Goal: Communication & Community: Answer question/provide support

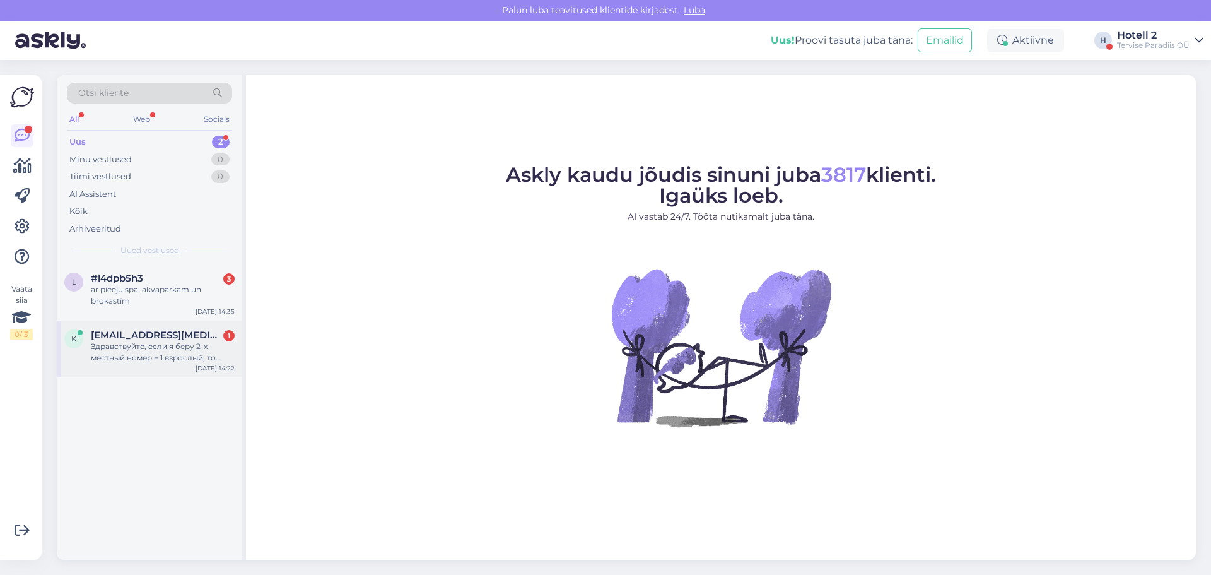
click at [141, 344] on div "Здравствуйте, если я беру 2-х местный номер + 1 взрослый, то будет три кровати …" at bounding box center [163, 352] width 144 height 23
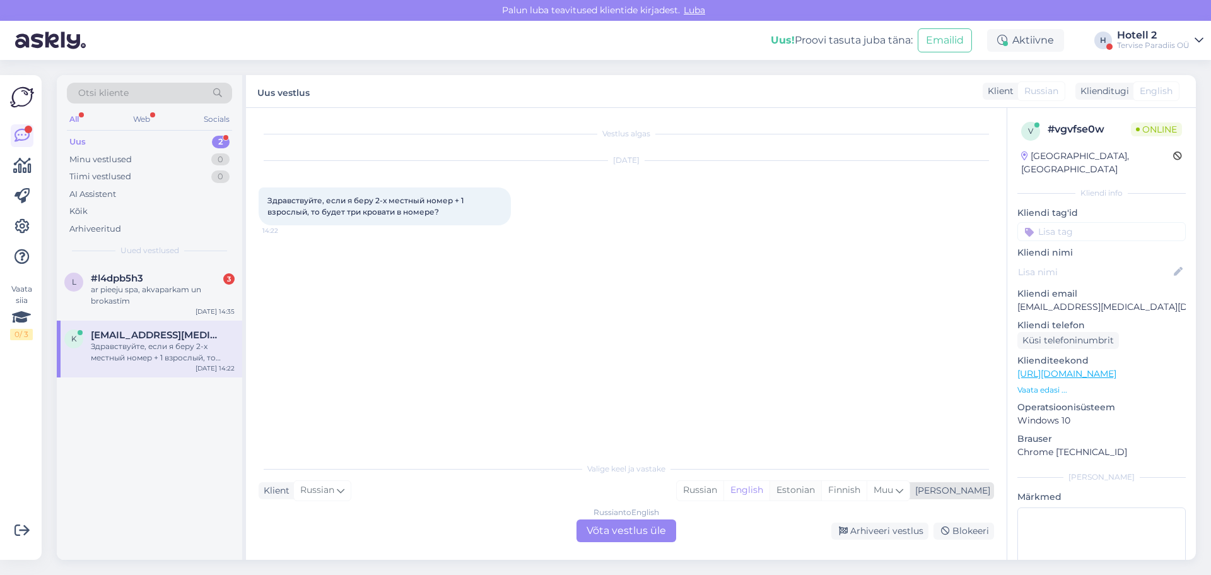
click at [821, 483] on div "Estonian" at bounding box center [796, 490] width 52 height 19
click at [624, 525] on div "Russian to Estonian Võta vestlus üle" at bounding box center [627, 530] width 100 height 23
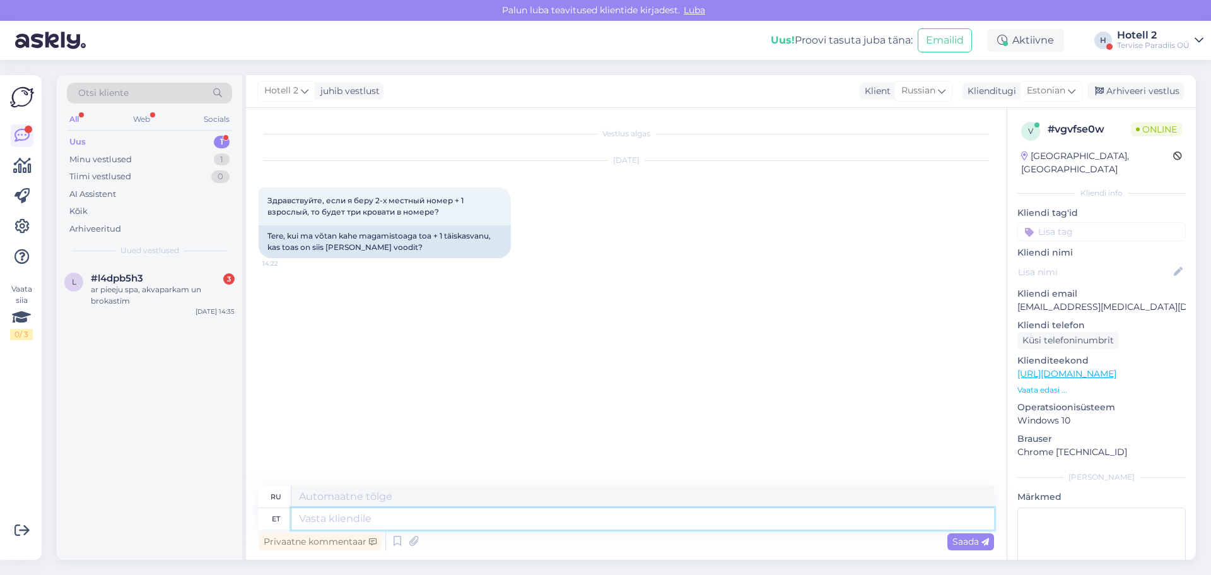
click at [309, 518] on textarea at bounding box center [642, 518] width 703 height 21
type textarea "Ter"
type textarea "Т"
type textarea "Tere"
type textarea "Привет"
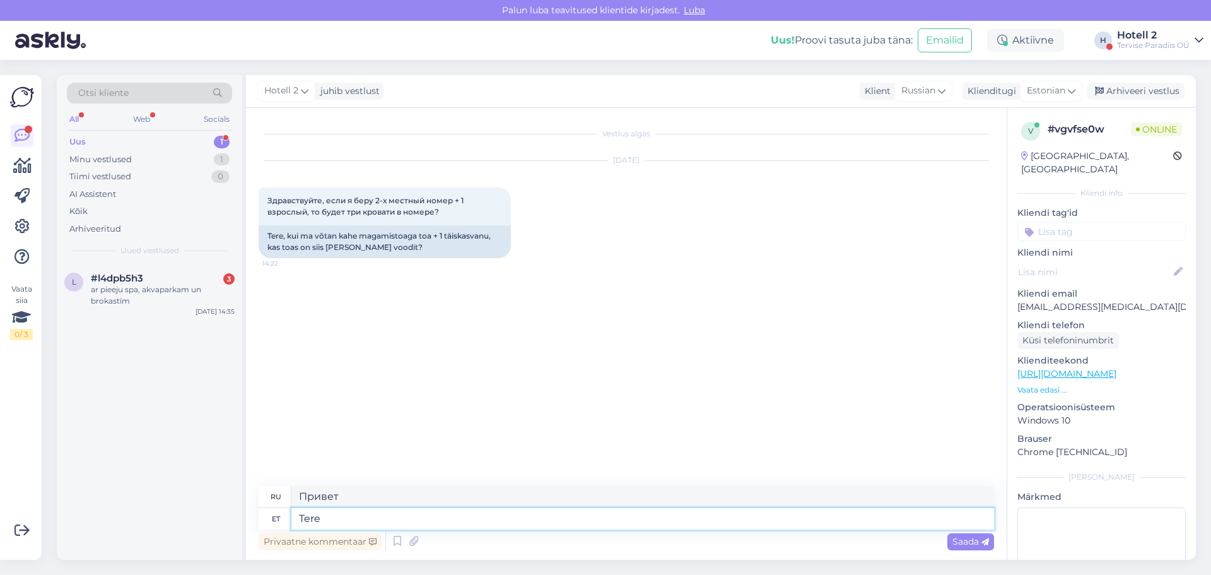
click at [324, 519] on textarea "Tere" at bounding box center [642, 518] width 703 height 21
click at [348, 526] on textarea "Tere" at bounding box center [642, 518] width 703 height 21
type textarea "Tere1"
type textarea "Привет1"
type textarea "Tere"
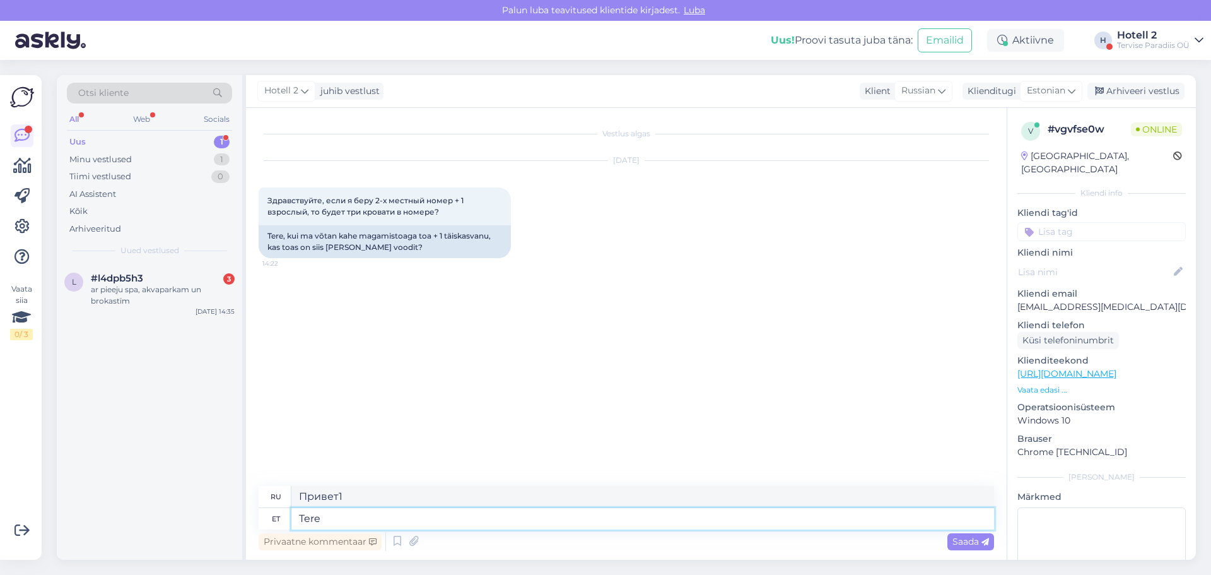
type textarea "Привет"
type textarea "Tere,"
type textarea "Привет,"
type textarea "Tere, kas"
type textarea "Привет, это"
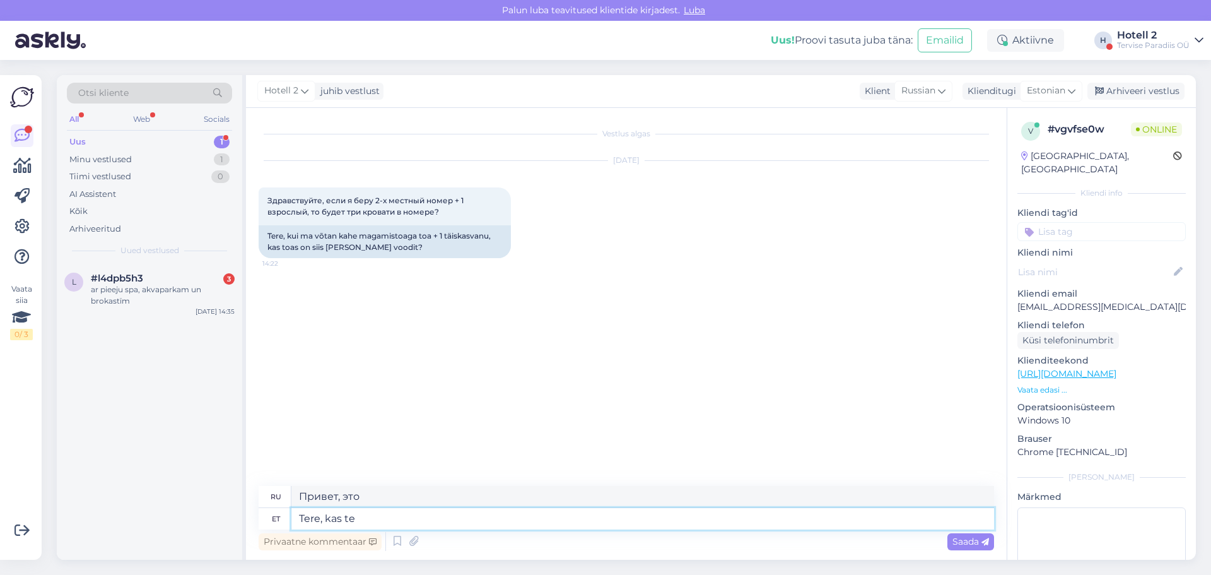
type textarea "Tere, kas te"
type textarea "Привет, ты?"
type textarea "Tere, kas te mõtlete"
type textarea "Привет, ты думаешь?"
type textarea "Tere, kas te mõtlete sviiti"
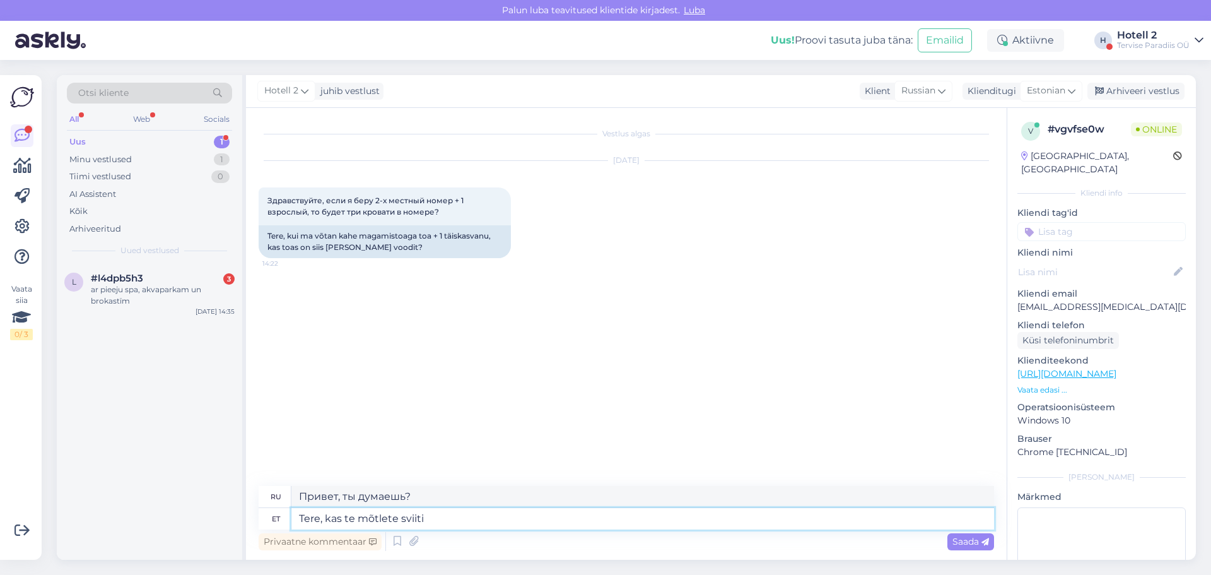
type textarea "Здравствуйте, вы имеете в виду номер-люкс?"
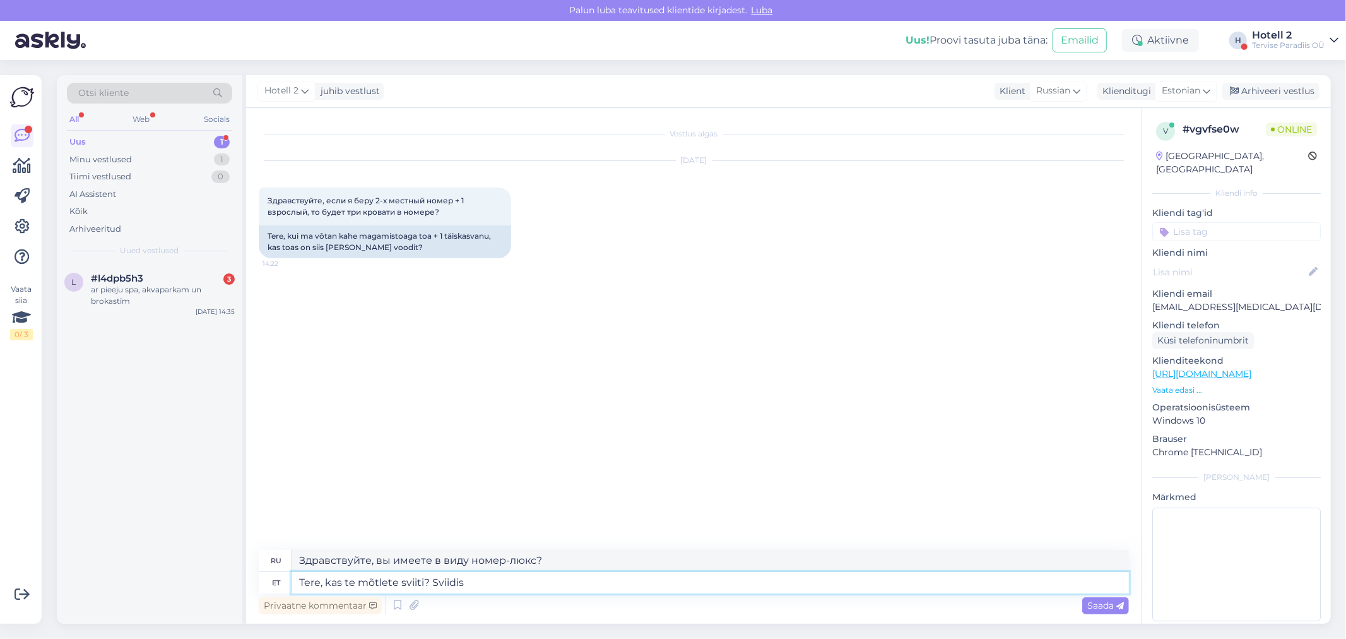
type textarea "Tere, kas te mõtlete sviiti? Sviidis"
type textarea "Здравствуйте, вы имеете в виду номер-люкс? В номере-люкс."
type textarea "Tere, kas te mõtlete sviiti? Sviidis on"
type textarea "Здравствуйте, вы имеете в виду номер-люкс? В номере-люкс есть..."
type textarea "Tere, kas te mõtlete sviiti? Sviidis on kaks"
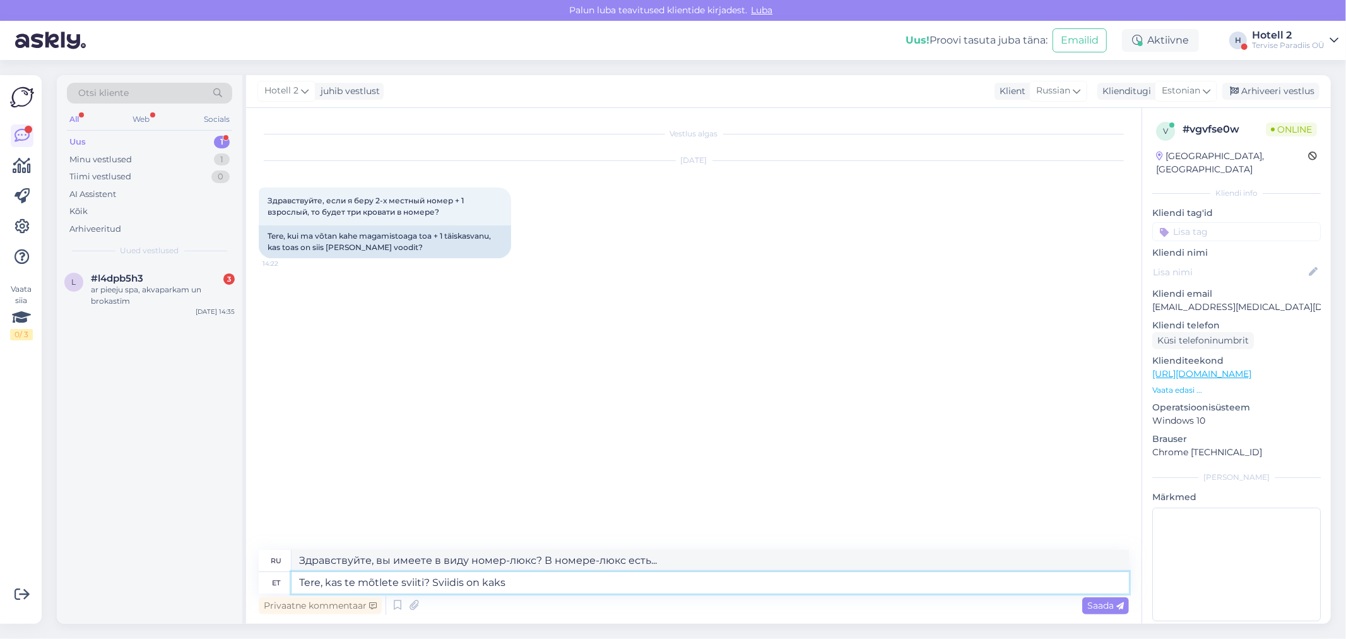
type textarea "Здравствуйте, вы имеете в виду номер-люкс? В номере два номера."
type textarea "Tere, kas te mõtlete sviiti? Sviidis on kaks eraldi"
type textarea "Здравствуйте, вы имеете в виду люкс? В люксе две отдельные спальни."
type textarea "Tere, kas te mõtlete sviiti? Sviidis on kaks eraldi ruumi"
type textarea "Здравствуйте, вы имеете в виду номер-люкс? В номере две отдельные комнаты."
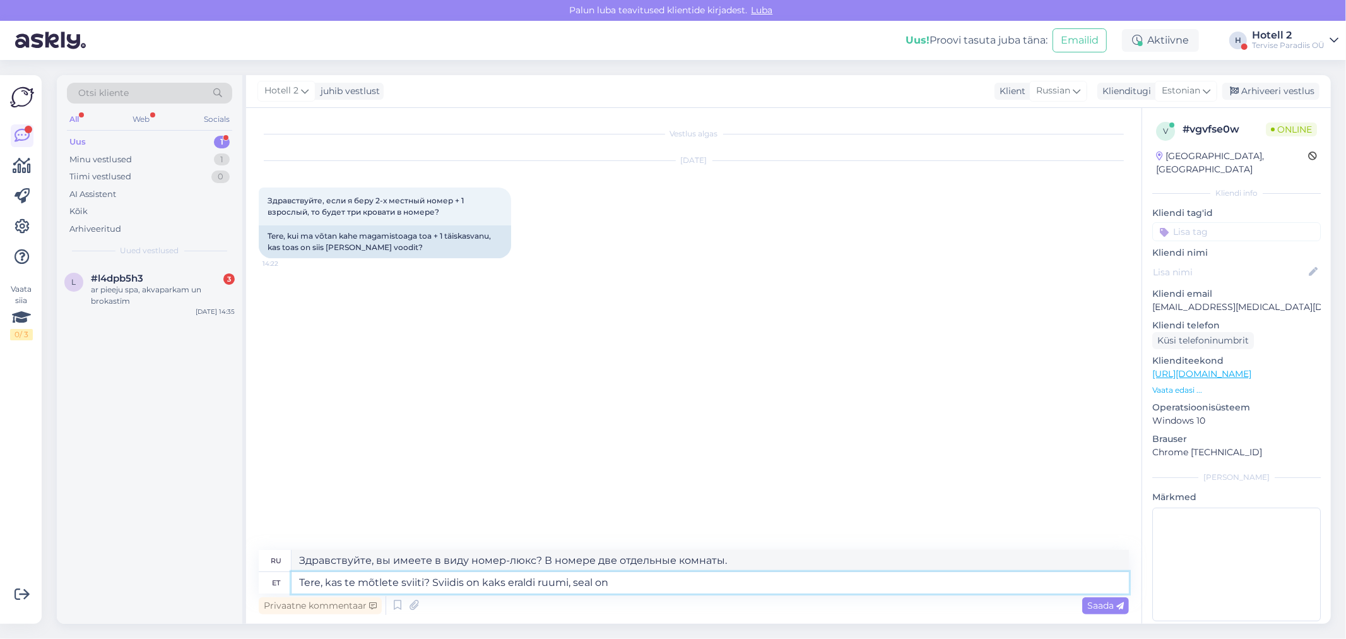
type textarea "Tere, kas te mõtlete sviiti? Sviidis on kaks eraldi ruumi, seal on k"
type textarea "Здравствуйте, вы имеете в виду номер-люкс? В номере две отдельные комнаты, есть"
type textarea "Tere, kas te mõtlete sviiti? Sviidis on kaks eraldi ruumi, seal on kahekohaline"
type textarea "Здравствуйте, вы имеете в виду номер-люкс? В номере две отдельные комнаты, двус…"
type textarea "Tere, kas te mõtlete sviiti? Sviidis on kaks eraldi ruumi, seal on kahekohaline…"
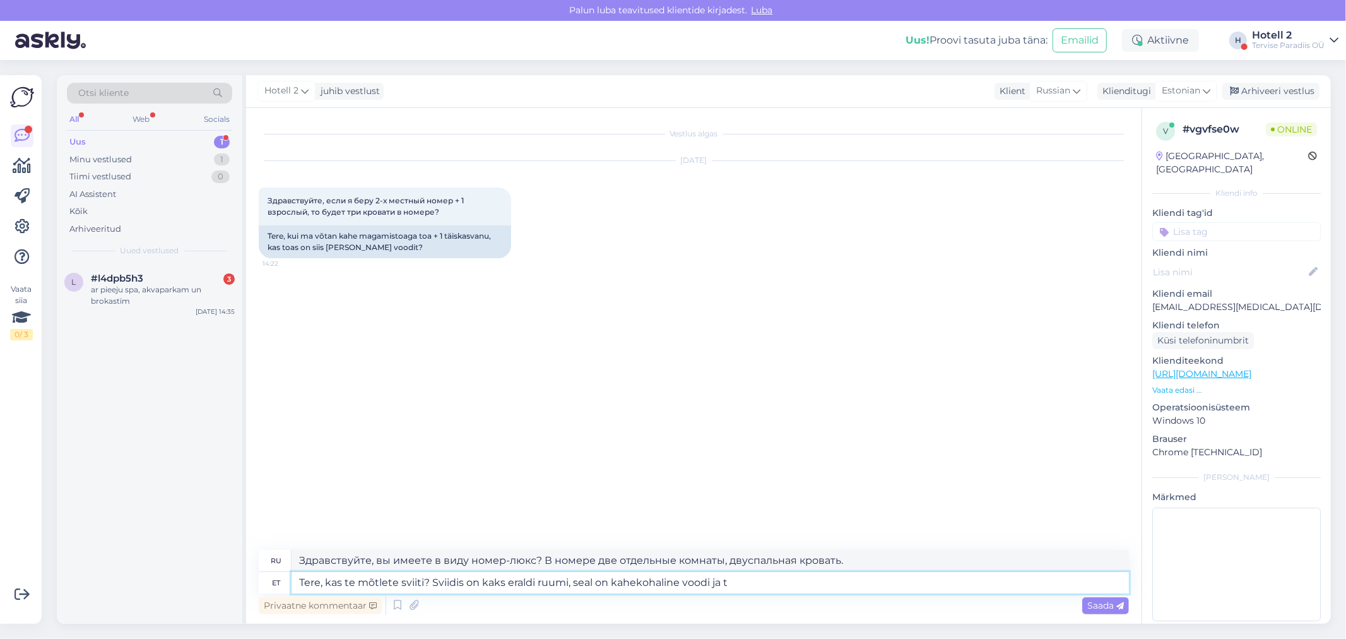
type textarea "Здравствуйте, вы имеете в виду номер-люкс? В номере две отдельные комнаты, двус…"
type textarea "Tere, kas te mõtlete sviiti? Sviidis on kaks eraldi ruumi, seal on kahekohaline…"
type textarea "Здравствуйте, вы имеете в виду номер-люкс? В номере две отдельные комнаты: одна…"
type textarea "Tere, kas te mõtlete sviiti? Sviidis on kaks eraldi ruumi, seal on kahekohaline…"
type textarea "Здравствуйте, вы имеете в виду номер-люкс? В номере две отдельные комнаты, в од…"
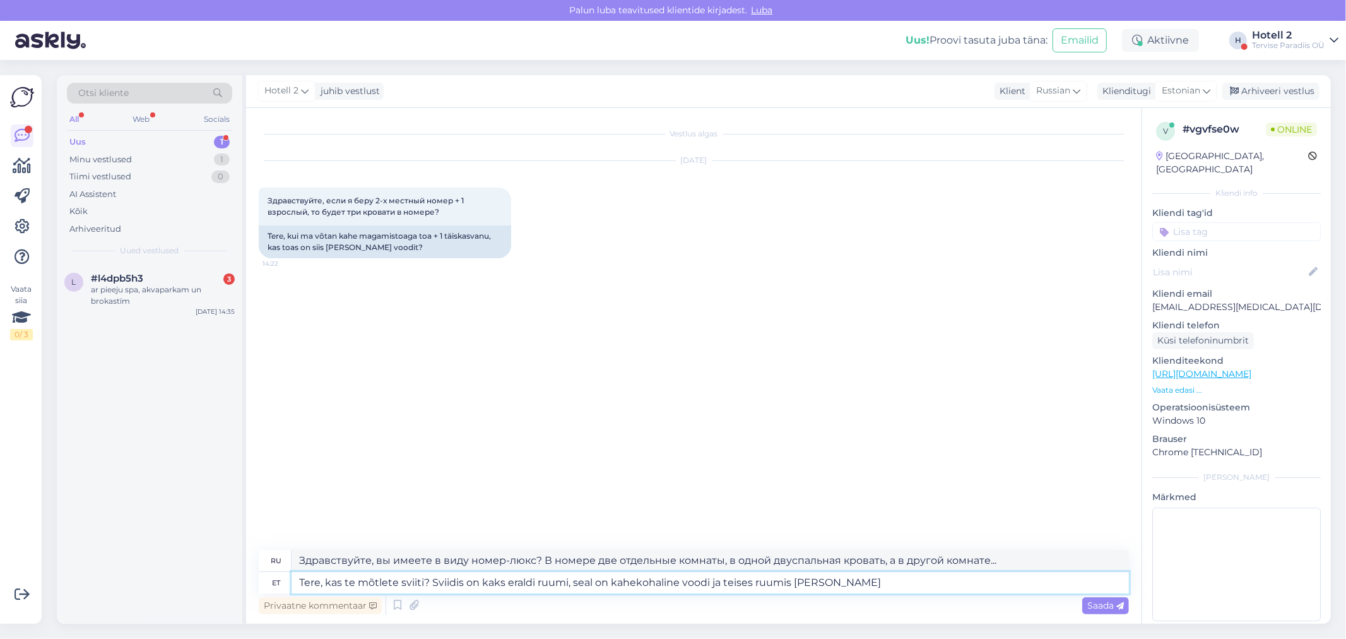
type textarea "Tere, kas te mõtlete sviiti? Sviidis on kaks eraldi ruumi, seal on kahekohaline…"
type textarea "Здравствуйте, вы имеете в виду номер-люкс? В номере две отдельные комнаты: одна…"
type textarea "Tere, kas te mõtlete sviiti? Sviidis on kaks eraldi ruumi, seal on kahekohaline…"
type textarea "Здравствуйте, вы имеете в виду номер-люкс? В номере две отдельные комнаты: одна…"
type textarea "Tere, kas te mõtlete sviiti? Sviidis on kaks eraldi ruumi, seal on kahekohaline…"
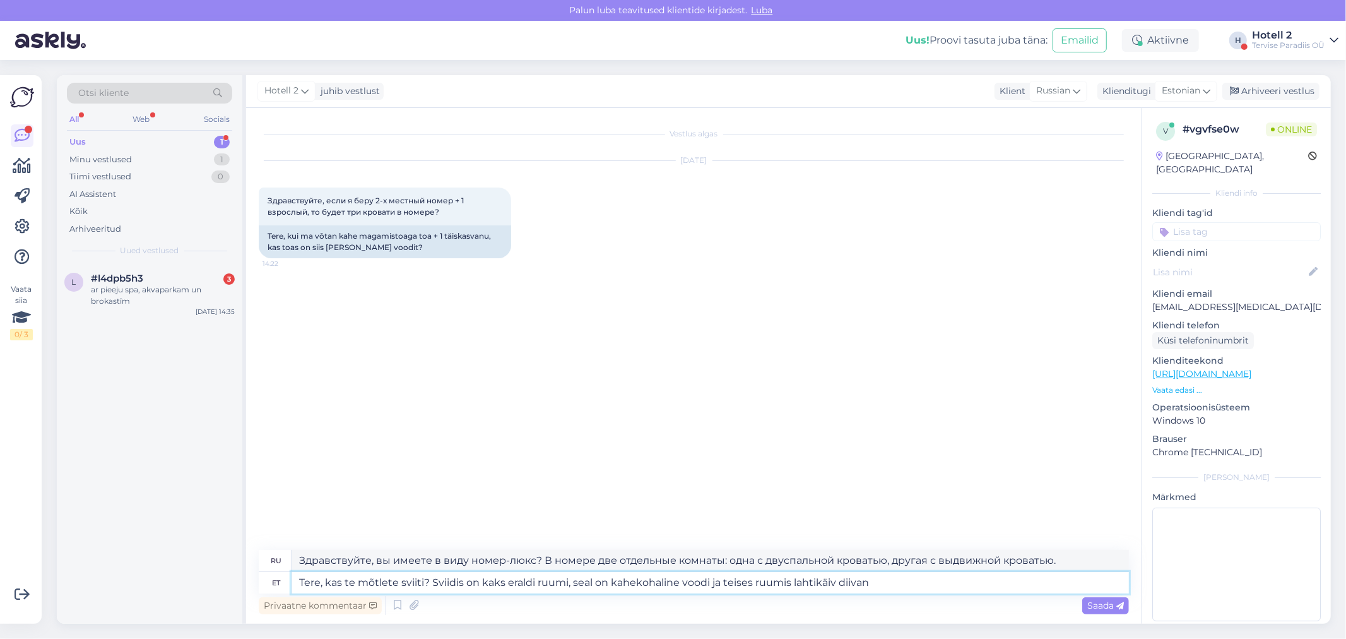
type textarea "Здравствуйте, вы имеете в виду люкс? В люксе две отдельные комнаты, во второй к…"
type textarea "Tere, kas te mõtlete sviiti? Sviidis on kaks eraldi ruumi, seal on kahekohaline…"
type textarea "Здравствуйте, вы имеете в виду номер-люкс? В номере две отдельные комнаты: одна…"
type textarea "Tere, kas te mõtlete sviiti? Sviidis on kaks eraldi ruumi, seal on kahekohaline…"
type textarea "Здравствуйте, вы имеете в виду номер-люкс? В номере две отдельные комнаты: одна…"
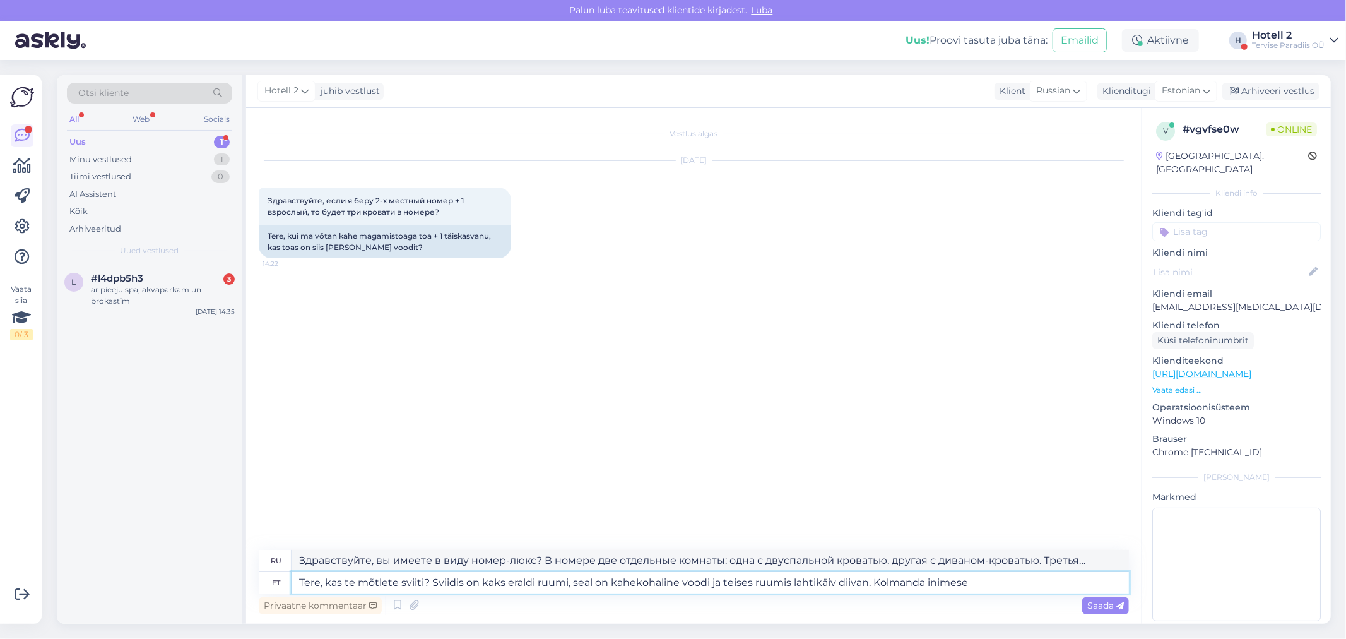
type textarea "Tere, kas te mõtlete sviiti? Sviidis on kaks eraldi ruumi, seal on kahekohaline…"
type textarea "Здравствуйте, вы имеете в виду люкс? В люксе две отдельные комнаты: одна с двус…"
type textarea "Tere, kas te mõtlete sviiti? Sviidis on kaks eraldi ruumi, seal on kahekohaline…"
type textarea "Здравствуйте, вы имеете в виду люкс? В люксе две отдельные комнаты, во второй к…"
type textarea "Tere, kas te mõtlete sviiti? Sviidis on kaks eraldi ruumi, seal on kahekohaline…"
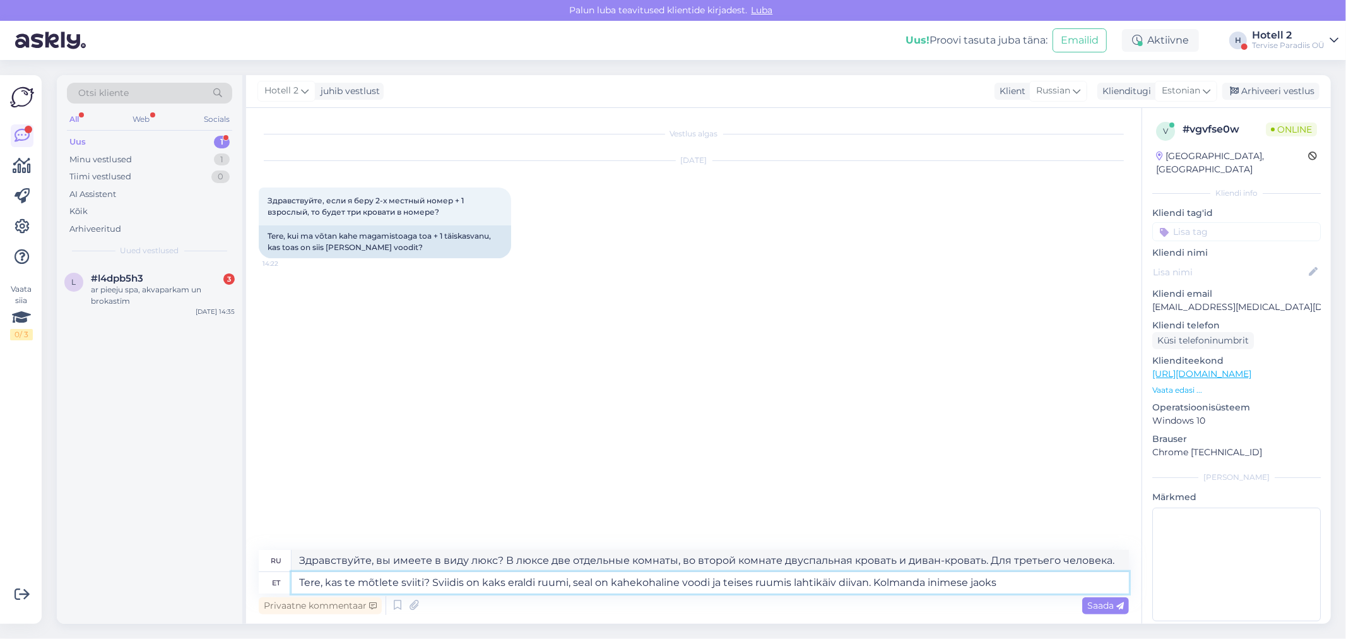
type textarea "Здравствуйте, вы имеете в виду люкс? В люксе две отдельные комнаты, одна двуспа…"
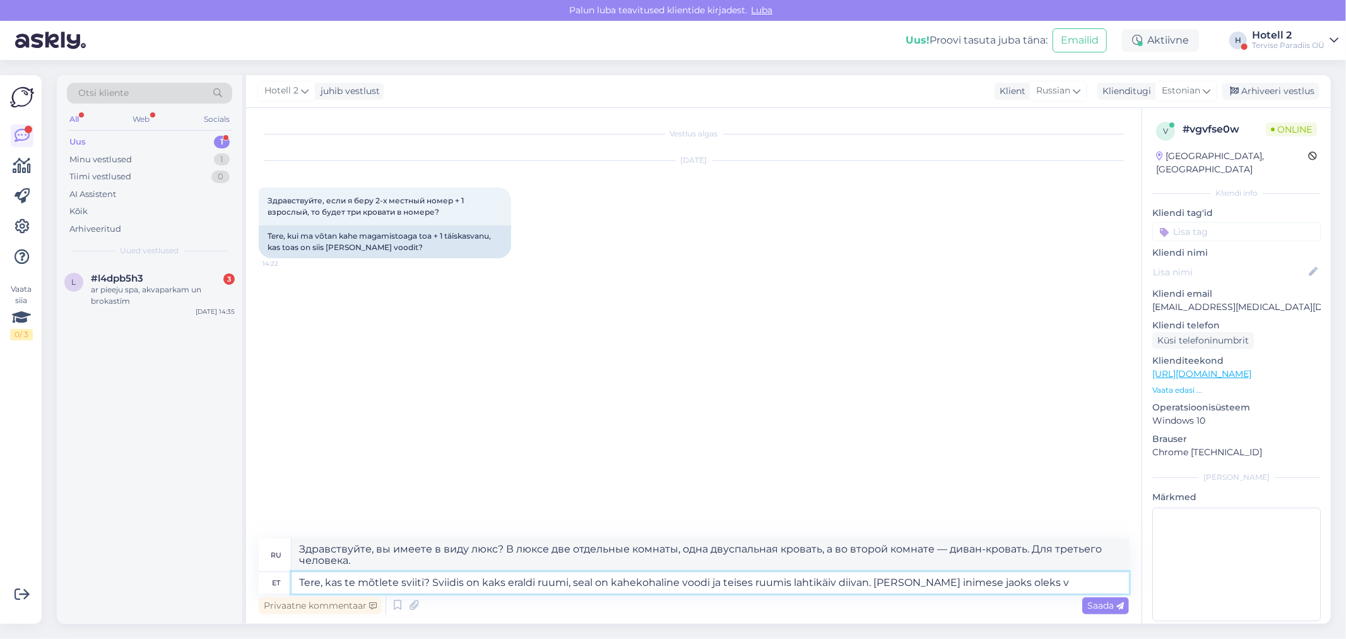
type textarea "Tere, kas te mõtlete sviiti? Sviidis on kaks eraldi ruumi, seal on kahekohaline…"
type textarea "Здравствуйте, вы имеете в виду люкс? В люксе две отдельные комнаты: одна с двус…"
type textarea "Tere, kas te mõtlete sviiti? Sviidis on kaks eraldi ruumi, seal on kahekohaline…"
type textarea "Здравствуйте, вы имеете в виду люкс? В люксе две отдельные комнаты: одна с двус…"
type textarea "Tere, kas te mõtlete sviiti? Sviidis on kaks eraldi ruumi, seal on kahekohaline…"
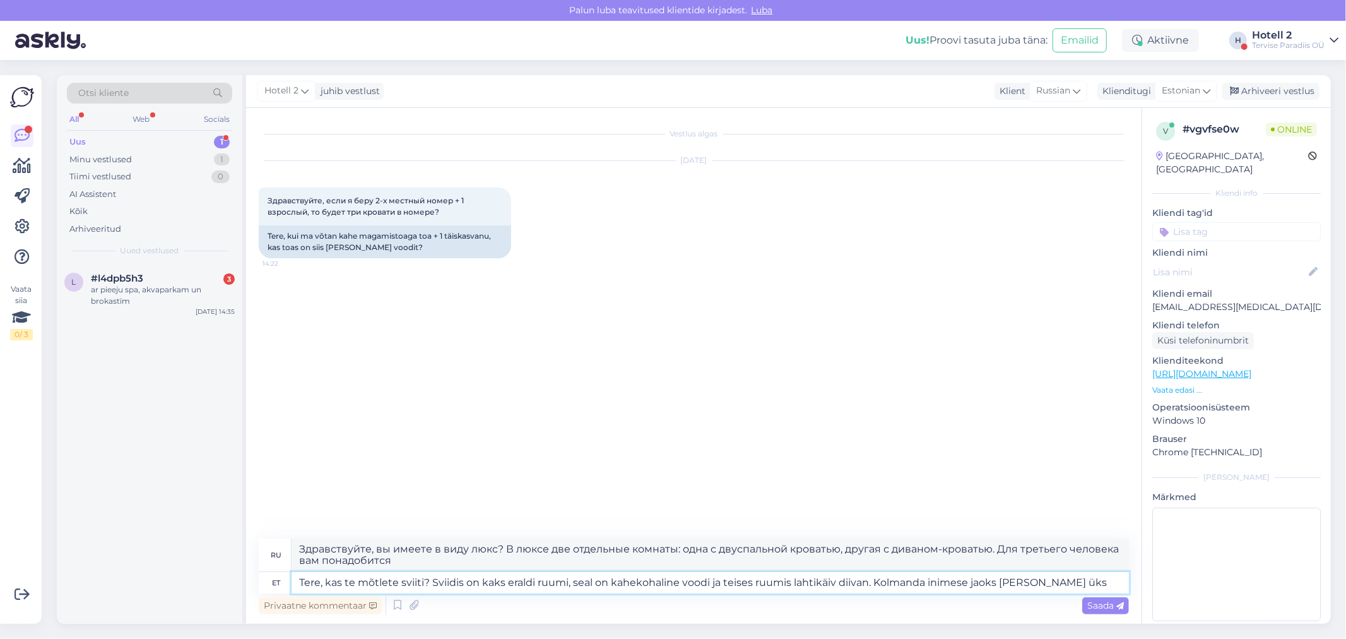
type textarea "Здравствуйте, вы имеете в виду люкс? В люксе две отдельные комнаты, во второй к…"
type textarea "Tere, kas te mõtlete sviiti? Sviidis on kaks eraldi ruumi, seal on kahekohaline…"
type textarea "Здравствуйте, вы имеете в виду люкс? В люксе две отдельные комнаты, во второй к…"
type textarea "Tere, kas te mõtlete sviiti? Sviidis on kaks eraldi ruumi, seal on kahekohaline…"
type textarea "Здравствуйте, вы имеете в виду люкс? В люксе две отдельные комнаты: одна с двус…"
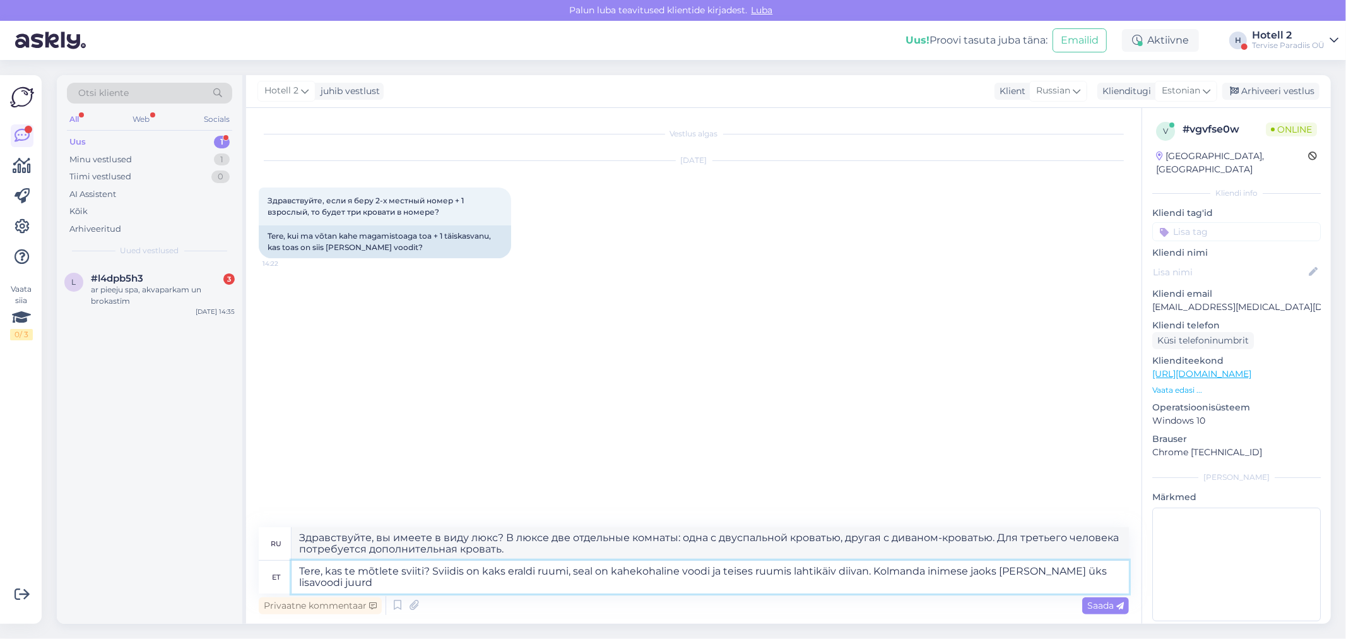
type textarea "Tere, kas te mõtlete sviiti? Sviidis on kaks eraldi ruumi, seal on kahekohaline…"
type textarea "Здравствуйте, вы хотели бы остановиться в [GEOGRAPHIC_DATA]? В люксе две отдель…"
type textarea "Tere, kas te mõtlete sviiti? Sviidis on kaks eraldi ruumi, seal on kahekohaline…"
type textarea "Здравствуйте, вы имеете в виду люкс? В люксе две отдельные комнаты: одна с двус…"
type textarea "Tere, kas te mõtlete sviiti? Sviidis on kaks eraldi ruumi, seal on kahekohaline…"
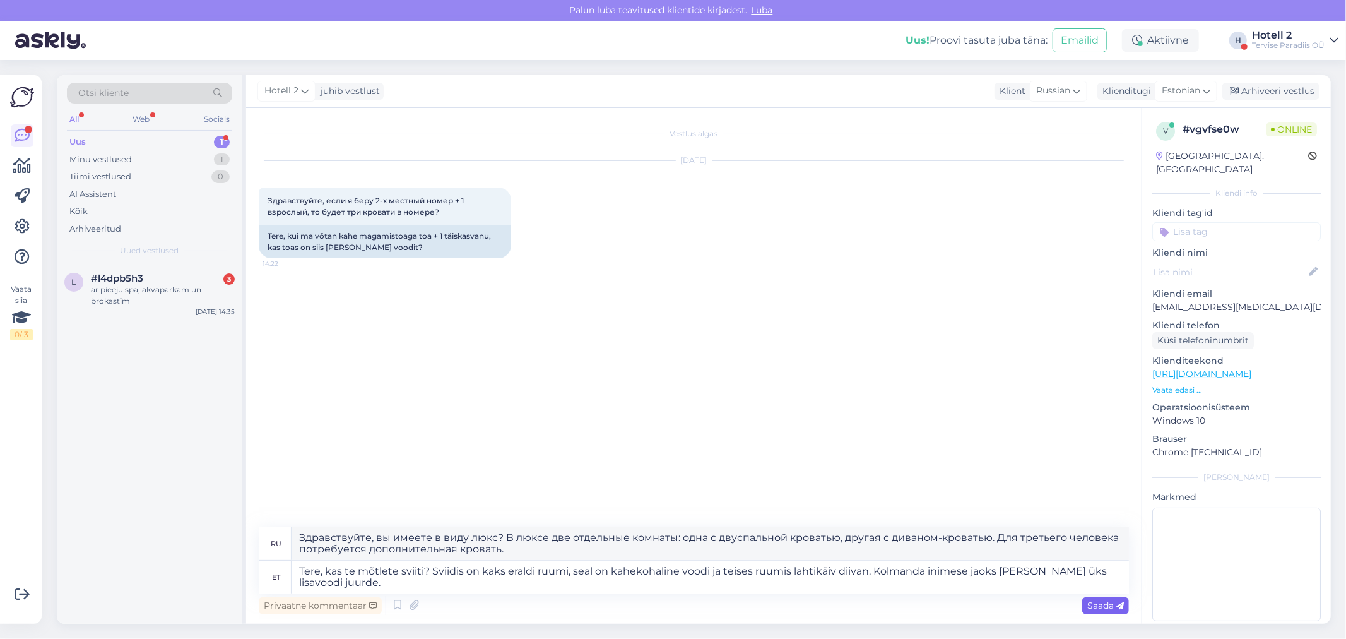
click at [1098, 574] on div "Saada" at bounding box center [1105, 605] width 47 height 17
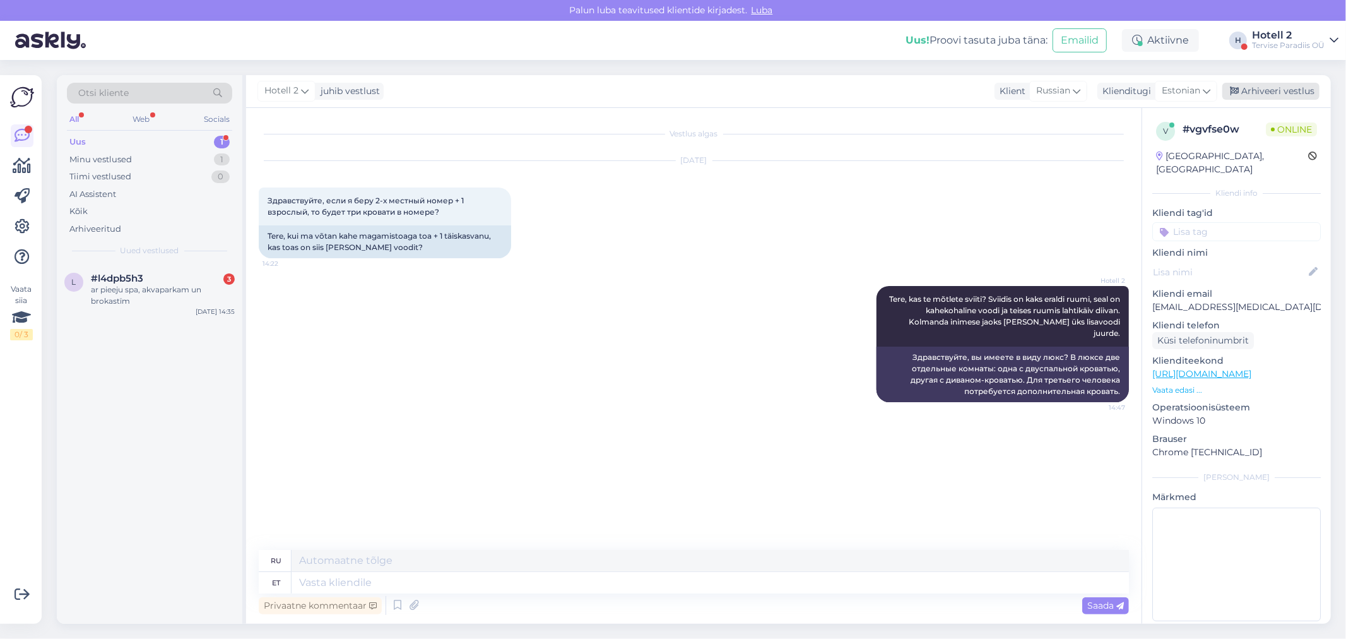
click at [1211, 86] on div "Arhiveeri vestlus" at bounding box center [1270, 91] width 97 height 17
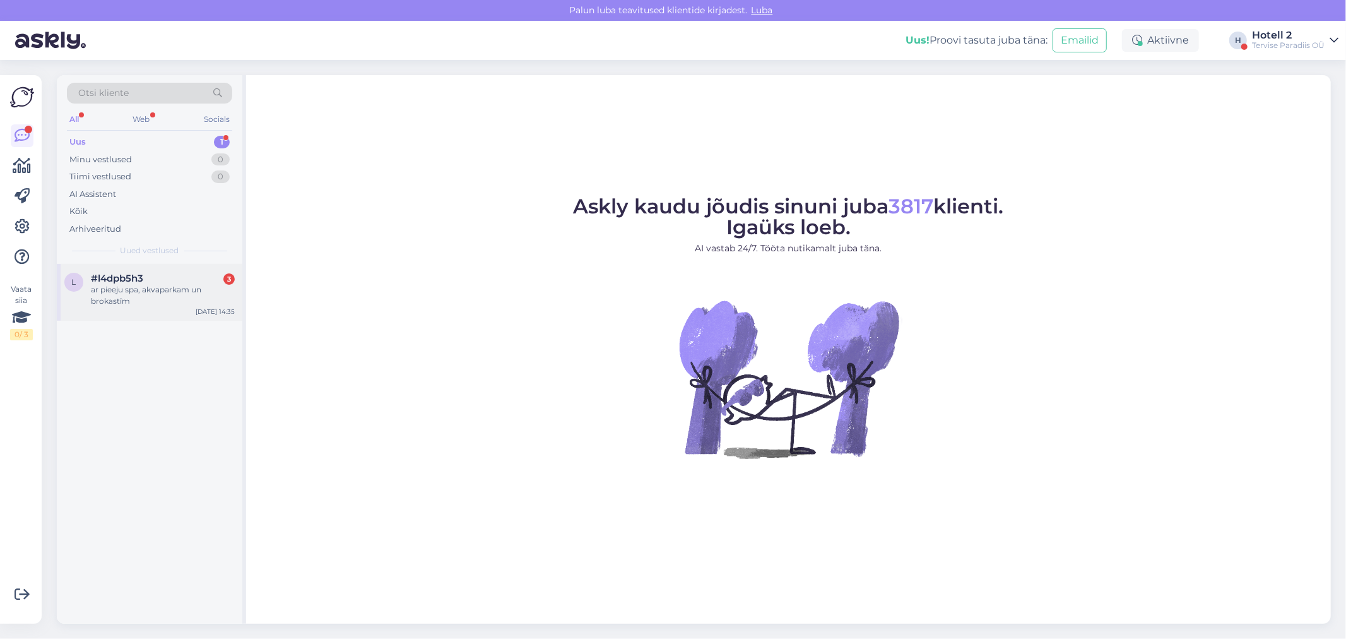
click at [142, 295] on div "ar pieeju spa, akvaparkam un brokastīm" at bounding box center [163, 295] width 144 height 23
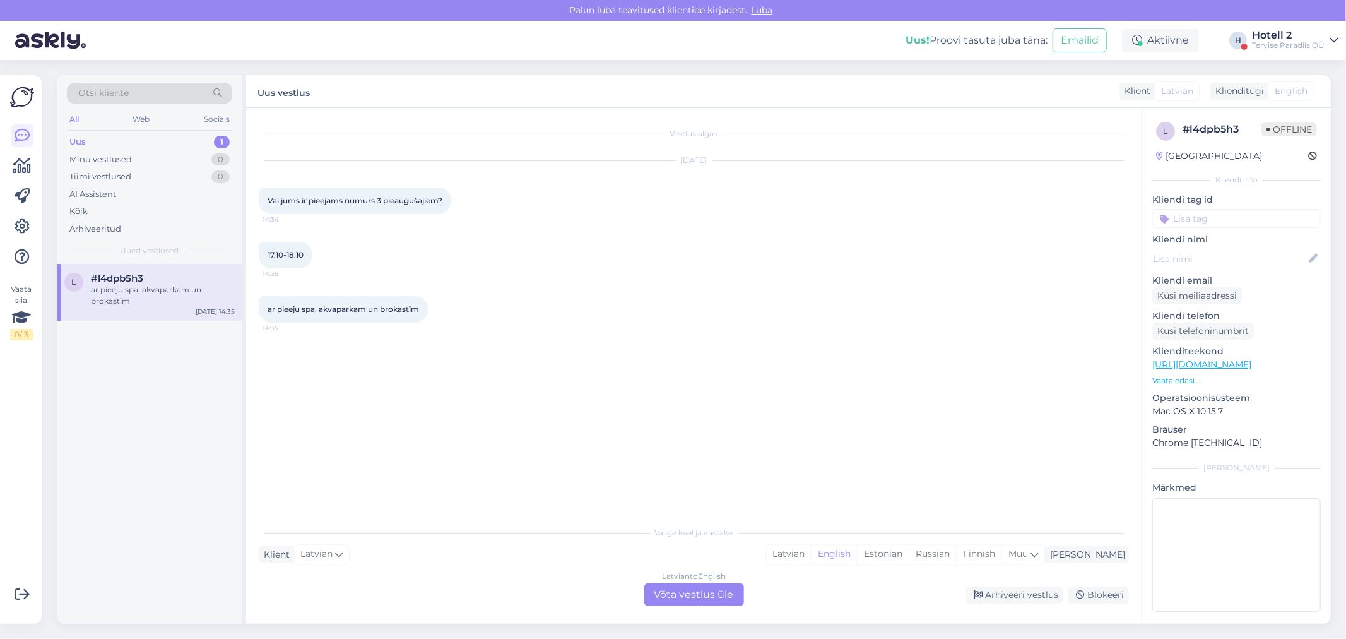
click at [669, 591] on div "Latvian to English Võta vestlus üle" at bounding box center [694, 594] width 100 height 23
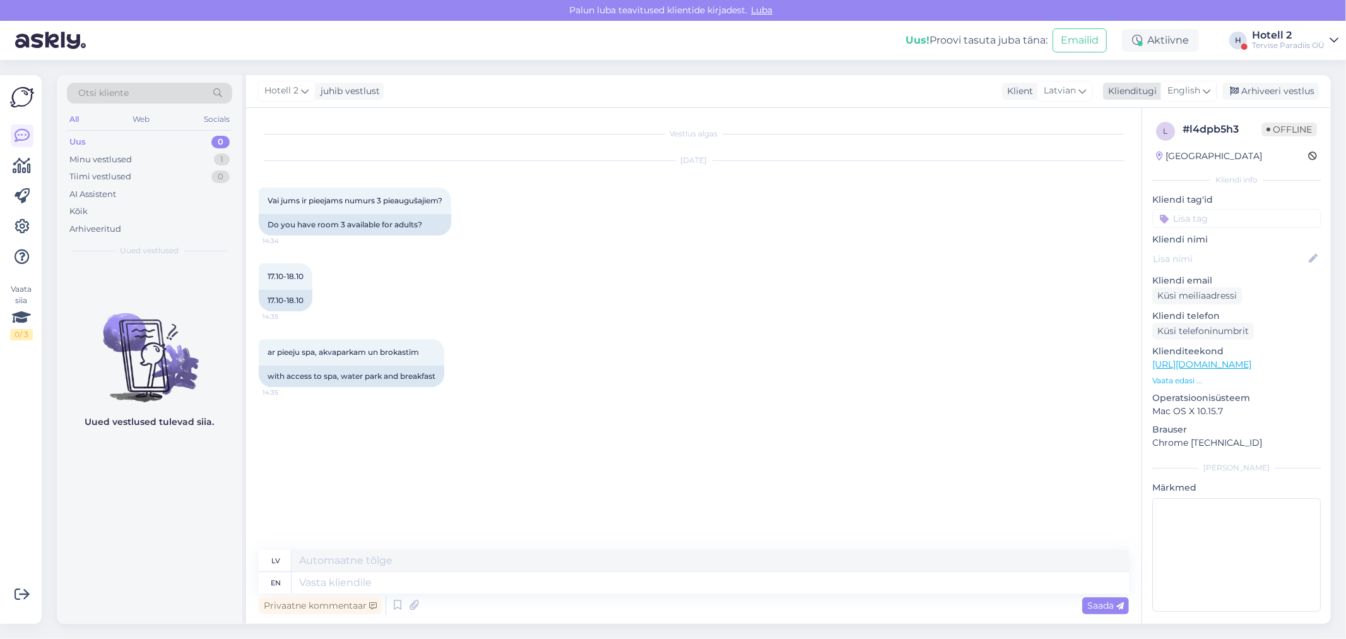
click at [1191, 88] on span "English" at bounding box center [1183, 91] width 33 height 14
type input "est"
click at [1153, 148] on link "Estonian" at bounding box center [1160, 147] width 139 height 20
click at [333, 583] on textarea at bounding box center [709, 582] width 837 height 21
type textarea "T"
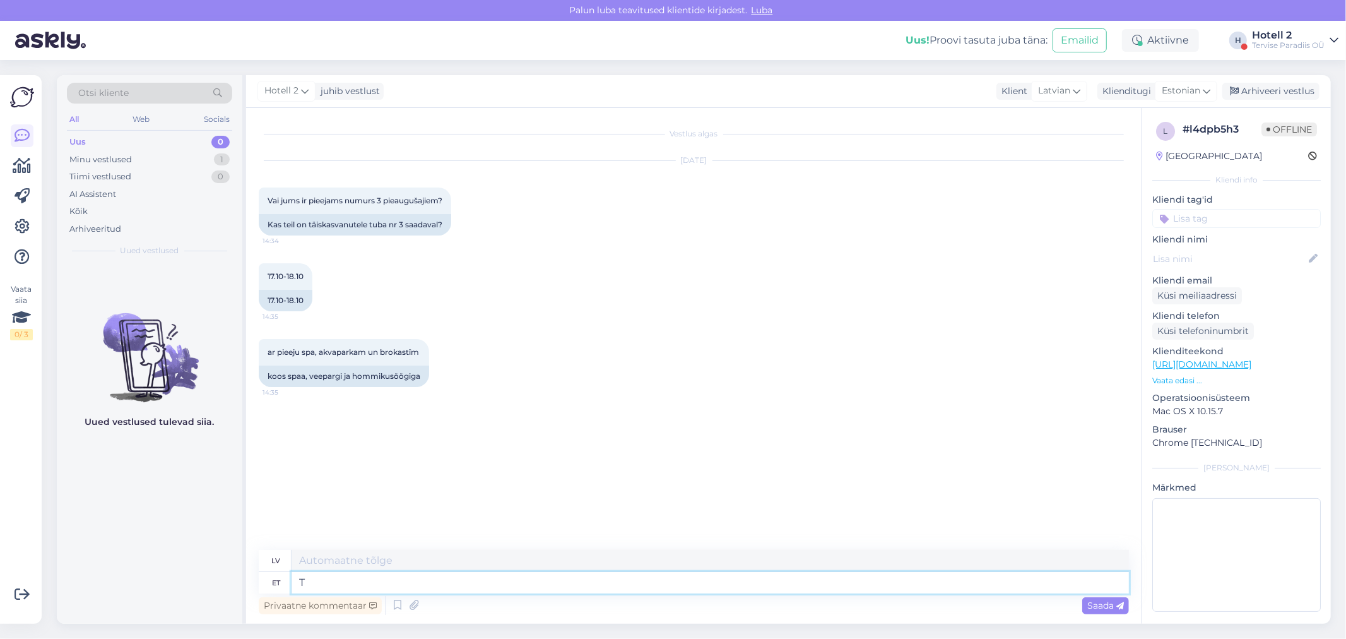
type textarea "T"
type textarea "Tere"
type textarea "Sveiki"
type textarea "Tere!"
type textarea "Sveiki!"
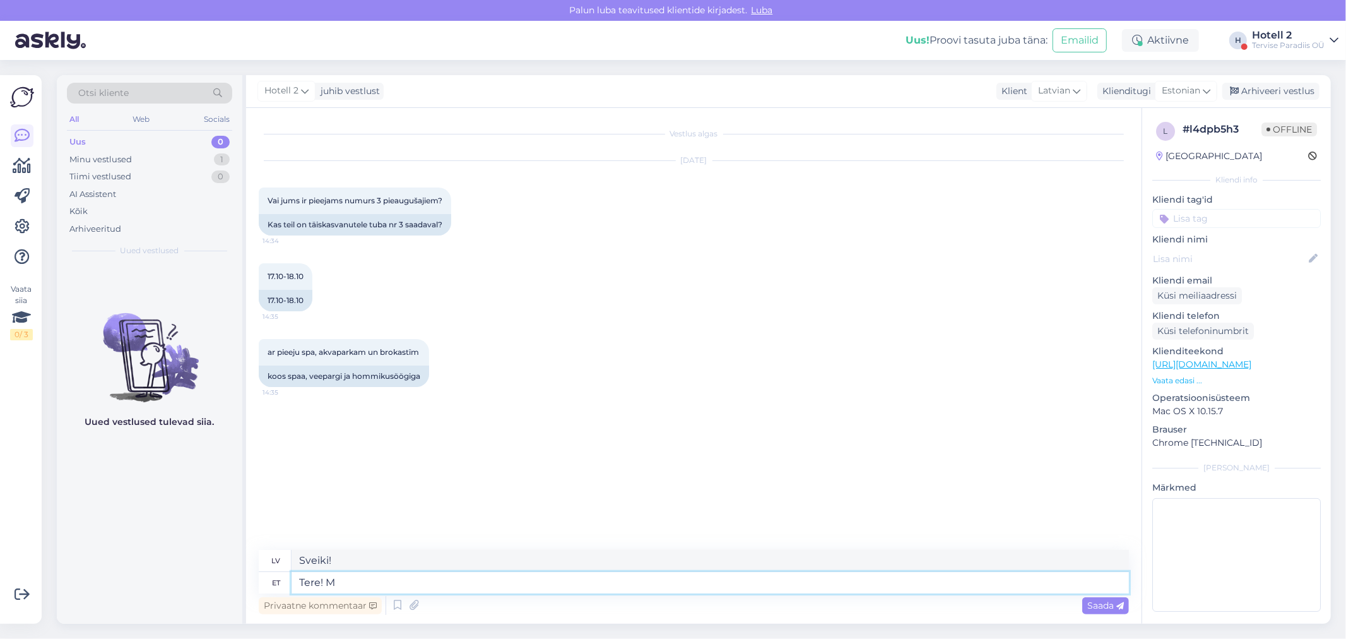
type textarea "Tere! Ma"
type textarea "Sveiki! M"
type textarea "Tere! Ma"
type textarea "Sveiki! Es"
type textarea "Tere! Ma ei"
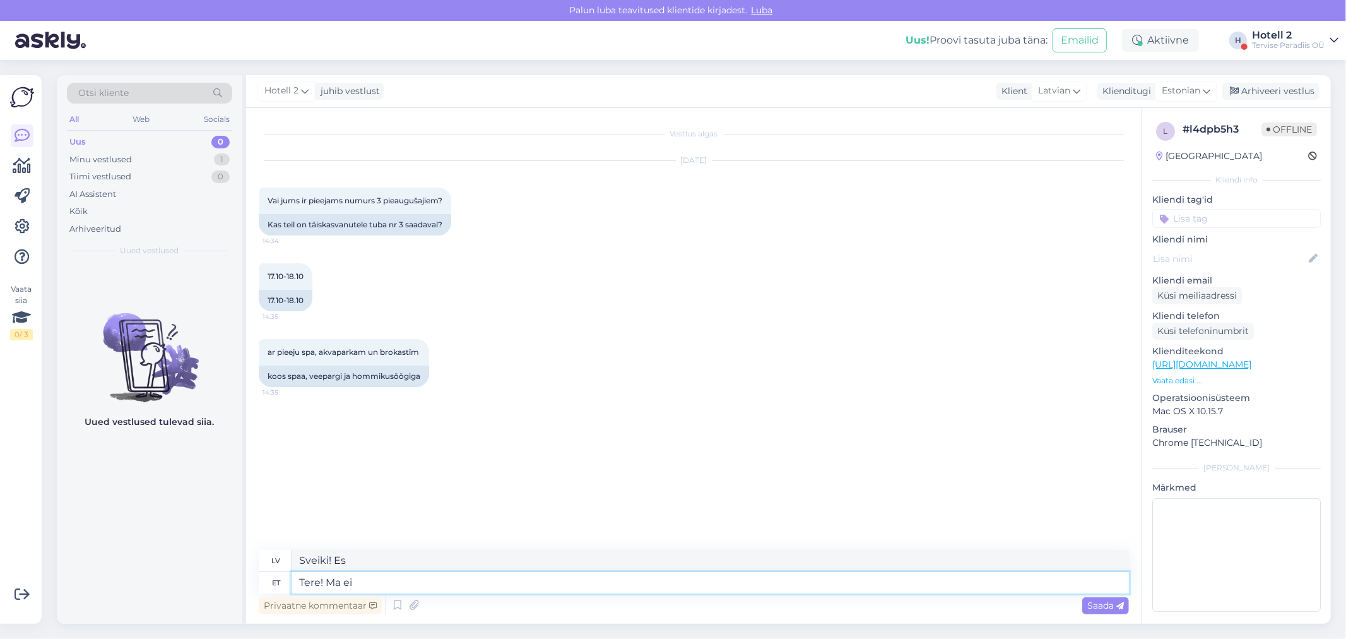
type textarea "Sveiki! Man nav"
type textarea "Tere! Ma ei saa"
type textarea "Sveiki! Es nevaru"
type textarea "Tere! Ma ei saa teie"
type textarea "Sveiki! Es jūs nedzirdu."
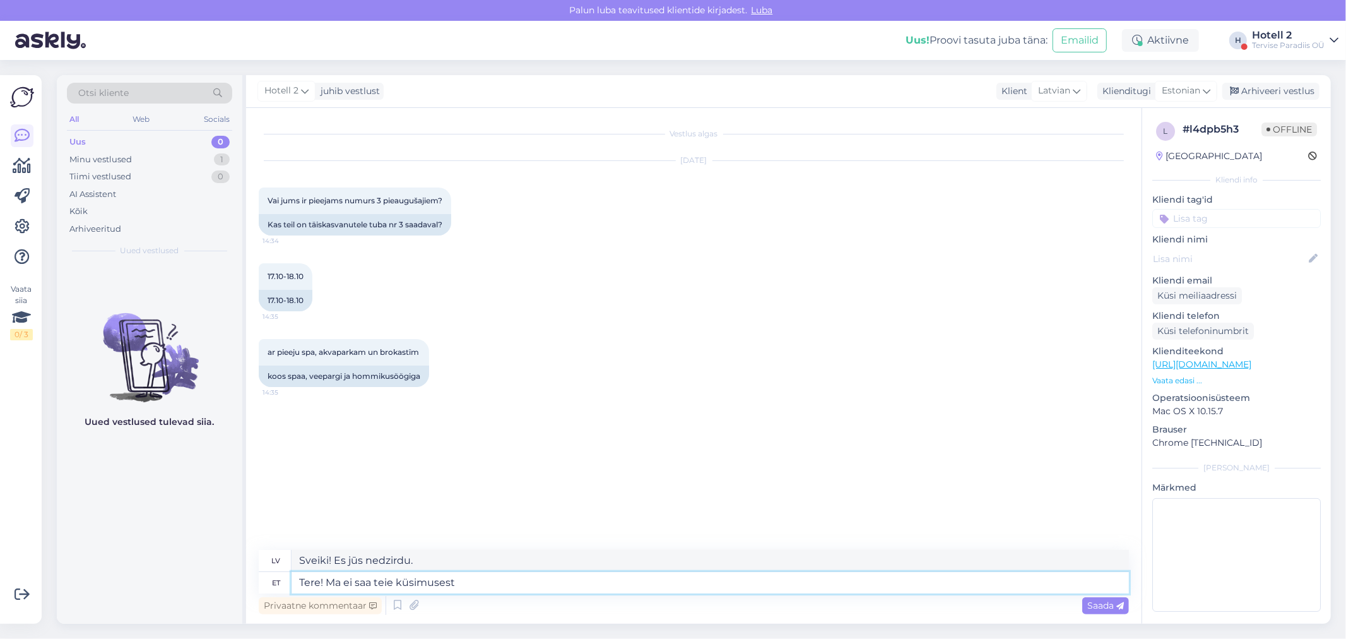
type textarea "Tere! Ma ei saa teie küsimusest"
type textarea "Sveiki! Es nesaprotu jūsu jautājumu."
type textarea "Tere! Ma ei saa teie küsimusest aru. Palun"
type textarea "Sveiki! Es nesaprotu jūsu jautājumu. Lūdzu."
type textarea "Tere! Ma ei saa teie küsimusest aru. Palun täpsustage"
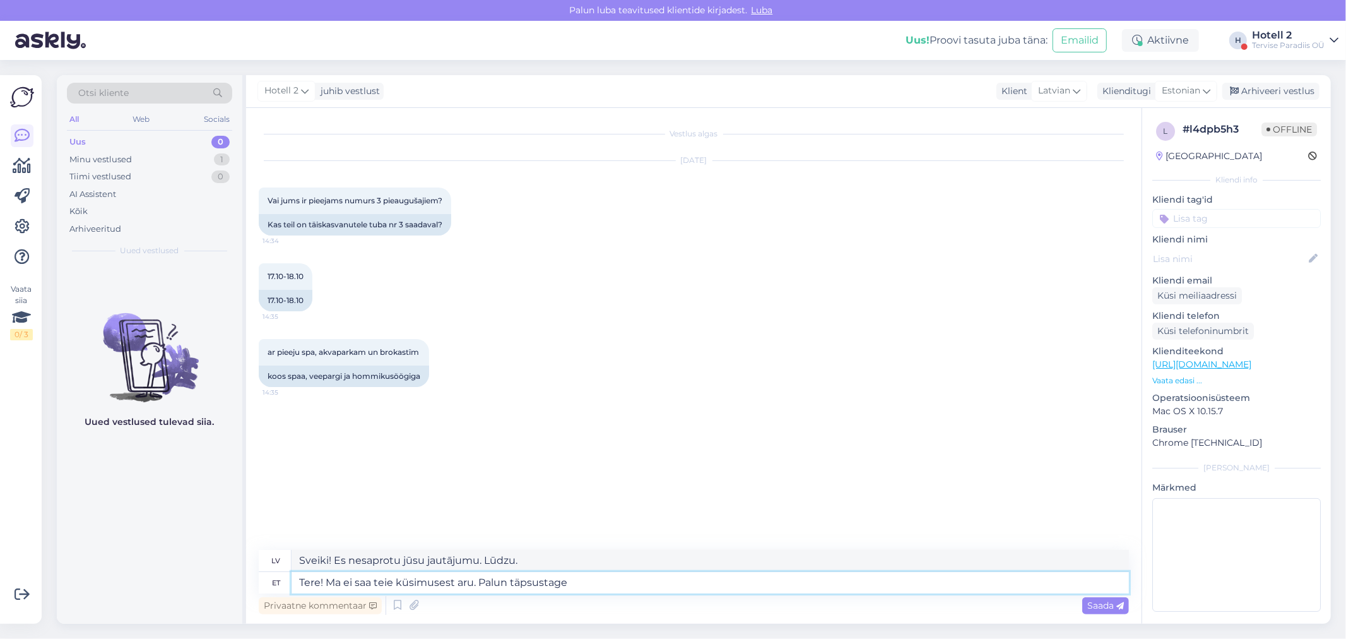
type textarea "Sveiki! Es nesaprotu jūsu jautājumu. Lūdzu, paskaidrojiet."
click at [476, 583] on textarea "Tere! Ma ei saa teie küsimusest aru. Palun täpsustage" at bounding box center [709, 582] width 837 height 21
type textarea "Tere! Ma ei saa teie küsimusest aru, Palun täpsustage"
type textarea "Sveiki! Es nesaprotu jūsu jautājumu, lūdzu, paskaidrojiet."
click at [486, 578] on textarea "Tere! Ma ei saa teie küsimusest aru, Palun täpsustage" at bounding box center [709, 582] width 837 height 21
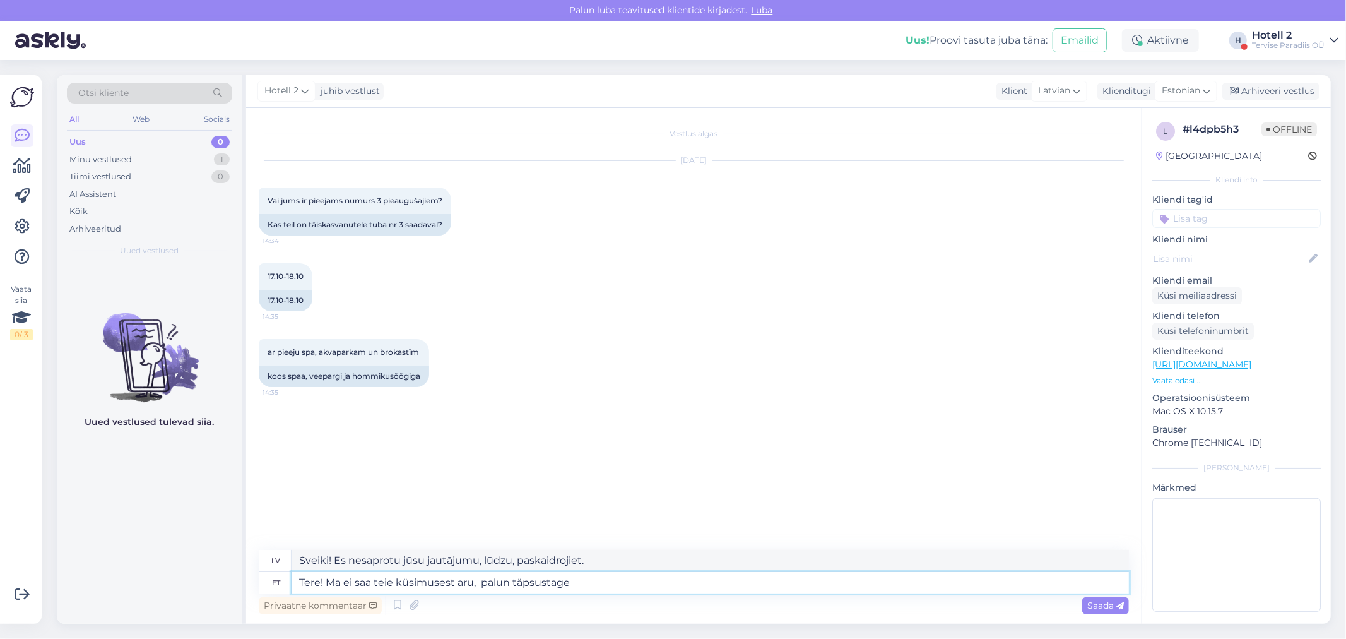
click at [480, 585] on textarea "Tere! Ma ei saa teie küsimusest aru, palun täpsustage" at bounding box center [709, 582] width 837 height 21
click at [631, 581] on textarea "Tere! Ma ei saa teie küsimusest aru, palun täpsustage" at bounding box center [709, 582] width 837 height 21
type textarea "Tere! Ma ei saa teie küsimusest aru, palun täpsustage."
click at [1107, 608] on span "Saada" at bounding box center [1105, 604] width 37 height 11
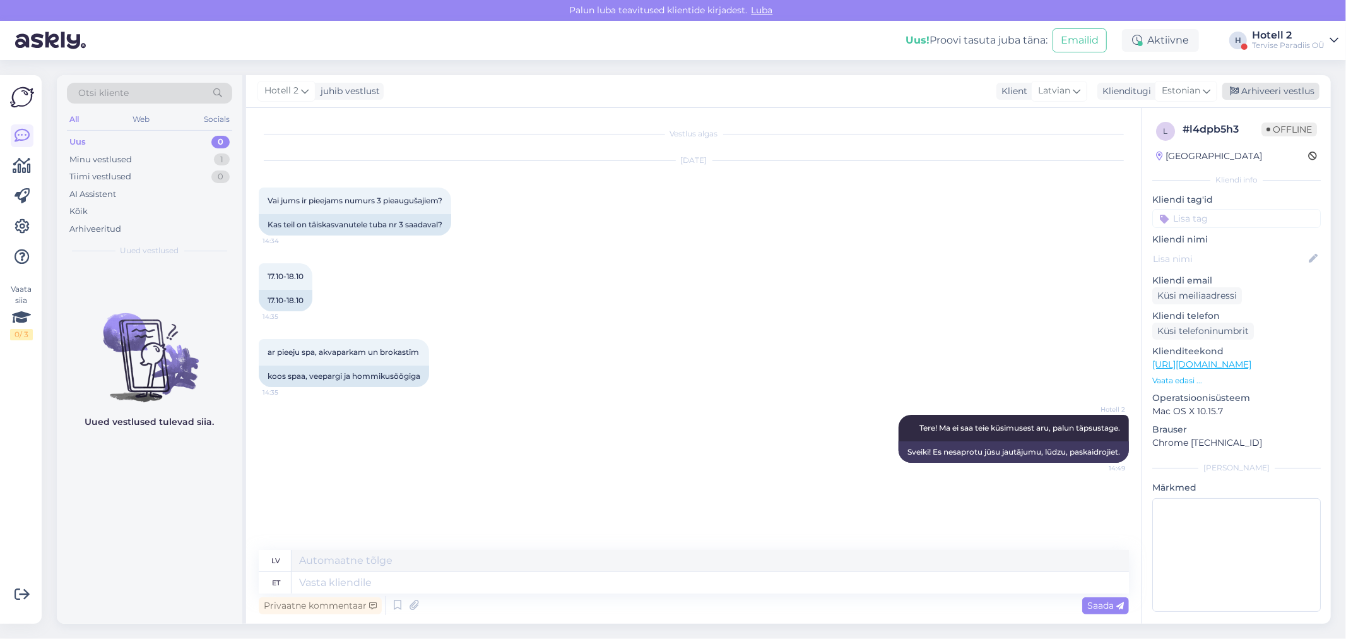
click at [1281, 85] on div "Arhiveeri vestlus" at bounding box center [1270, 91] width 97 height 17
